Goal: Task Accomplishment & Management: Use online tool/utility

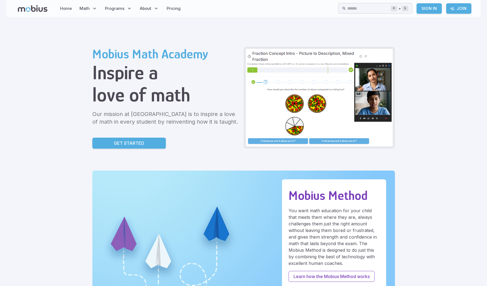
click at [415, 16] on div "Home Math Grade 1 Grade 2 Grade 3 Grade 4 Grade 5 Grade 6 Grade 7 Grade 8 Grade…" at bounding box center [244, 8] width 474 height 17
click at [431, 10] on link "Sign In" at bounding box center [428, 8] width 25 height 10
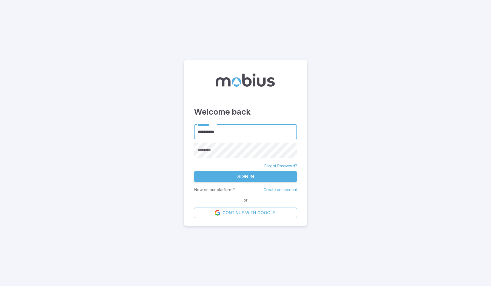
type input "**********"
click at [245, 176] on button "Sign In" at bounding box center [245, 177] width 103 height 12
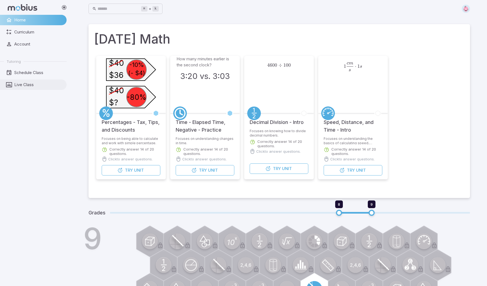
click at [39, 88] on link "Live Class" at bounding box center [33, 84] width 67 height 10
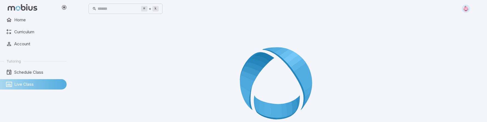
click at [86, 73] on main at bounding box center [279, 86] width 394 height 136
